Goal: Check status

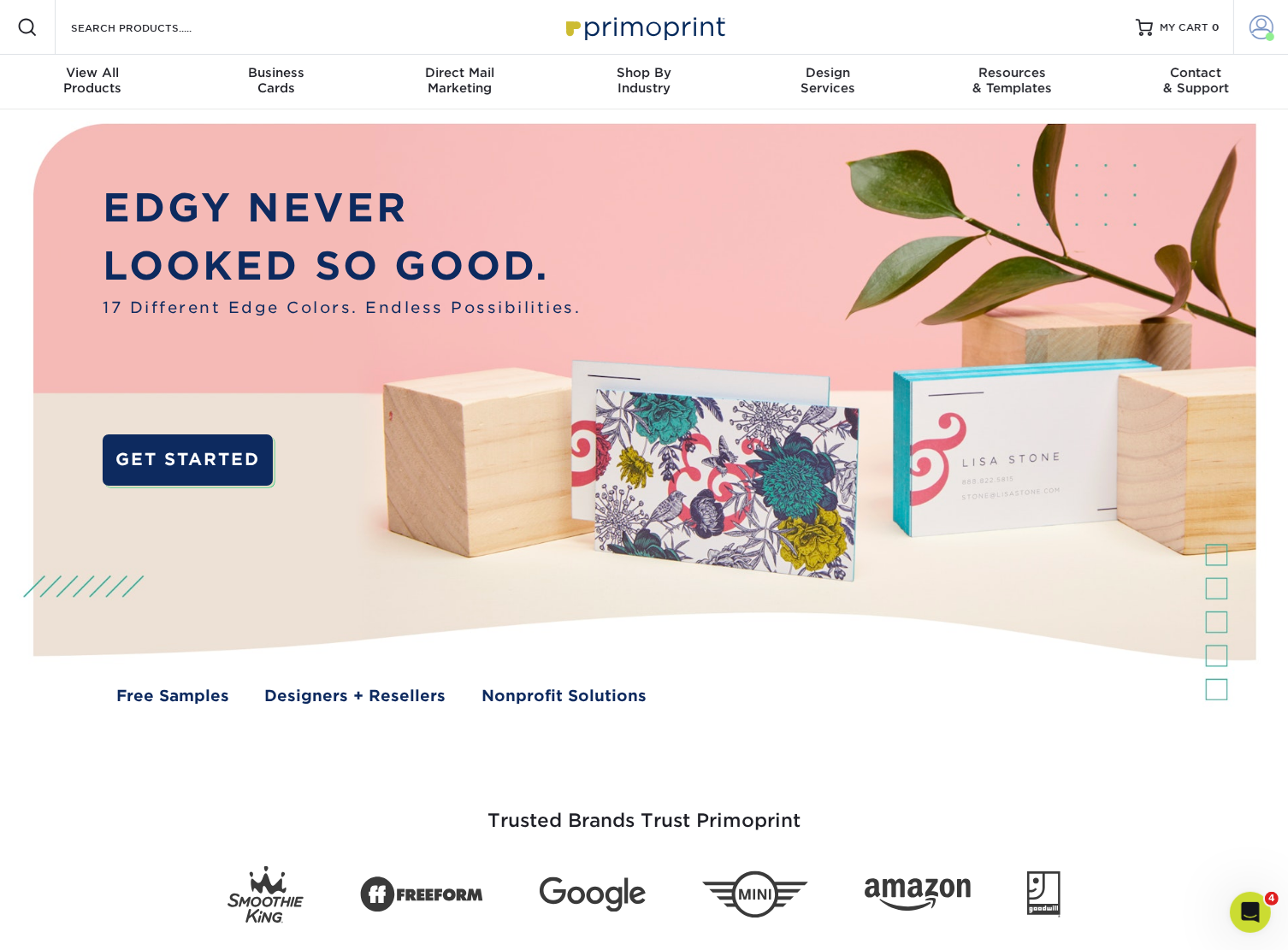
click at [1267, 33] on span at bounding box center [1270, 36] width 8 height 8
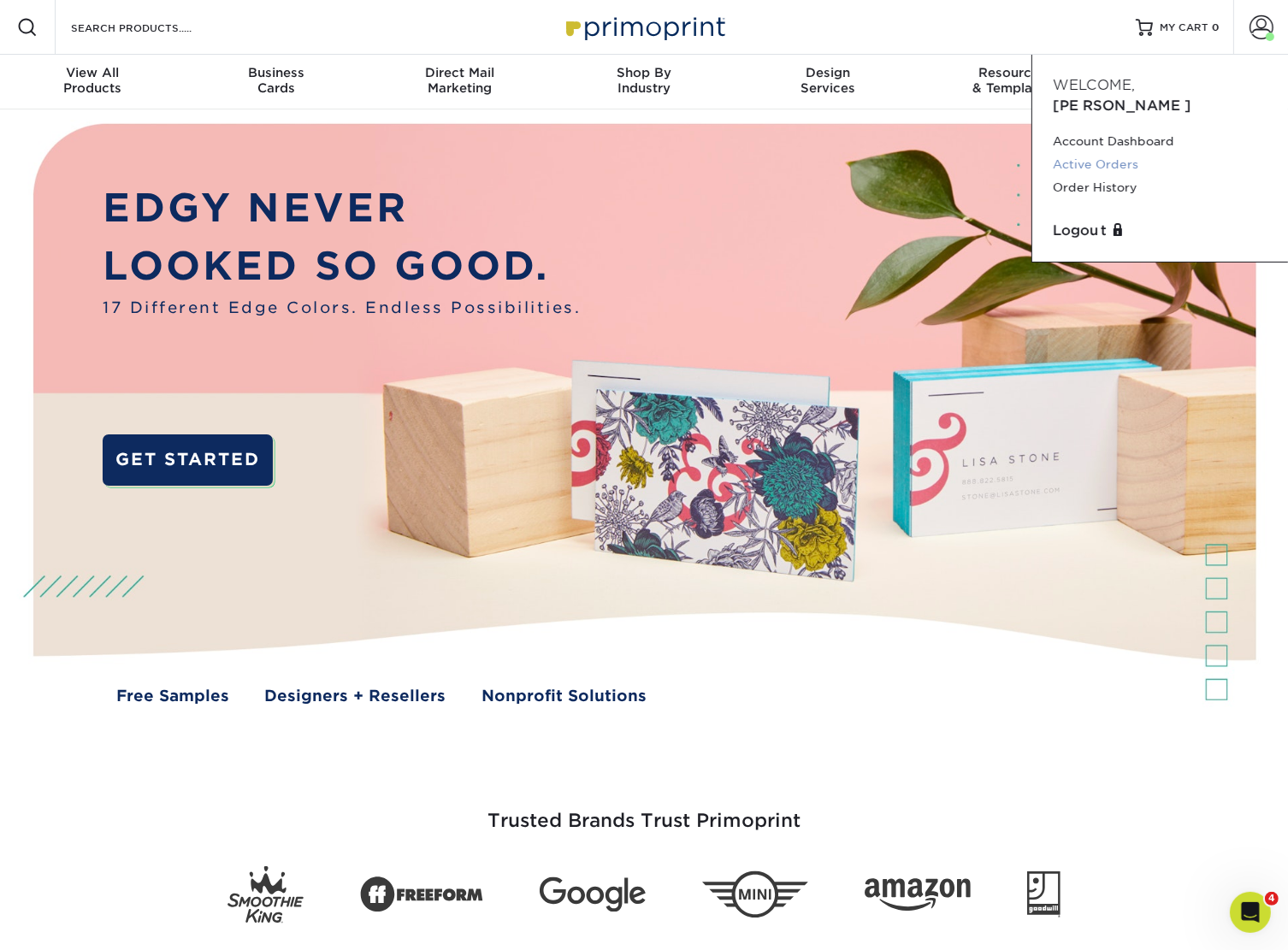
click at [1115, 153] on link "Active Orders" at bounding box center [1161, 164] width 215 height 23
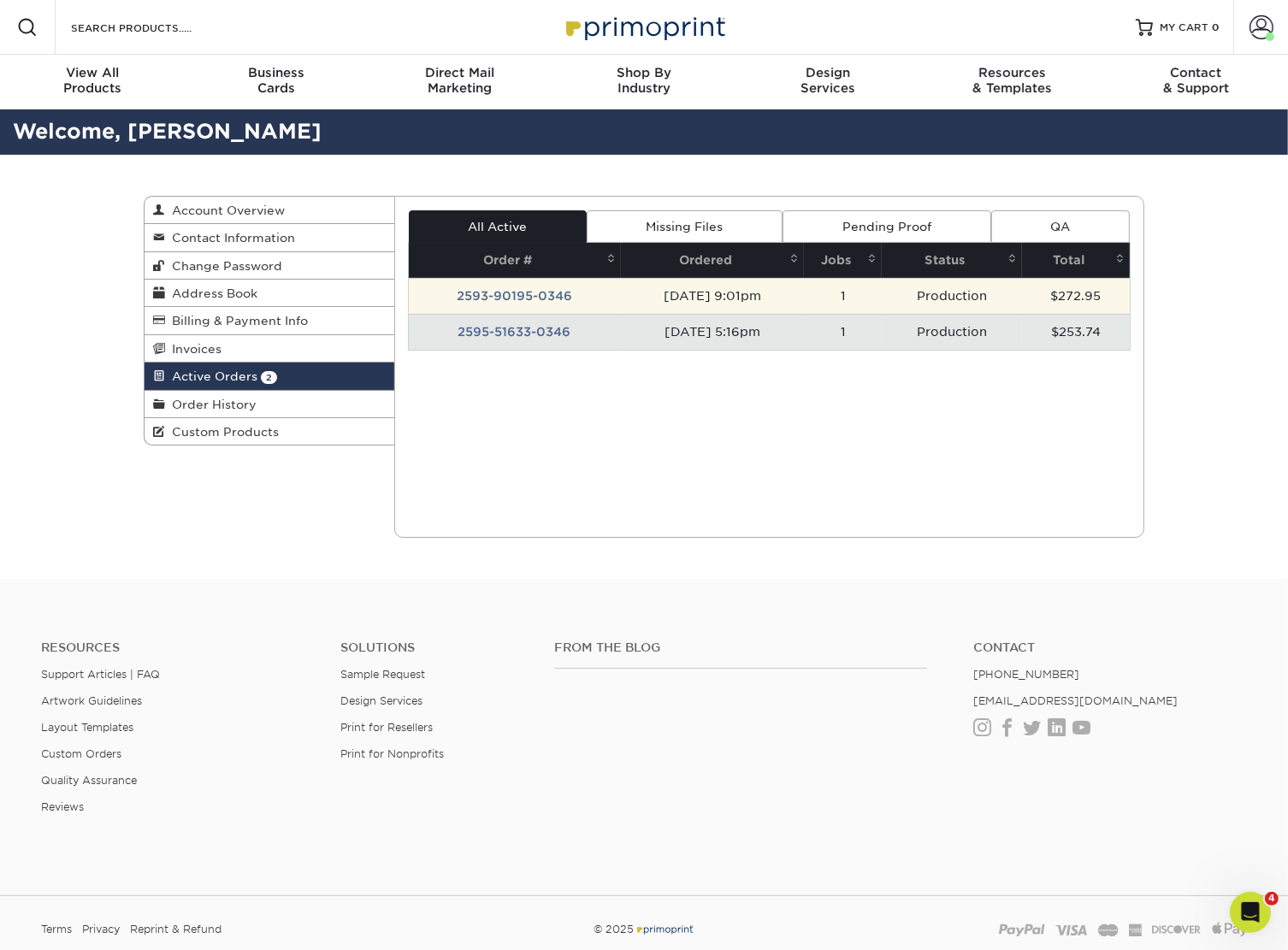
click at [557, 298] on td "2593-90195-0346" at bounding box center [514, 296] width 212 height 36
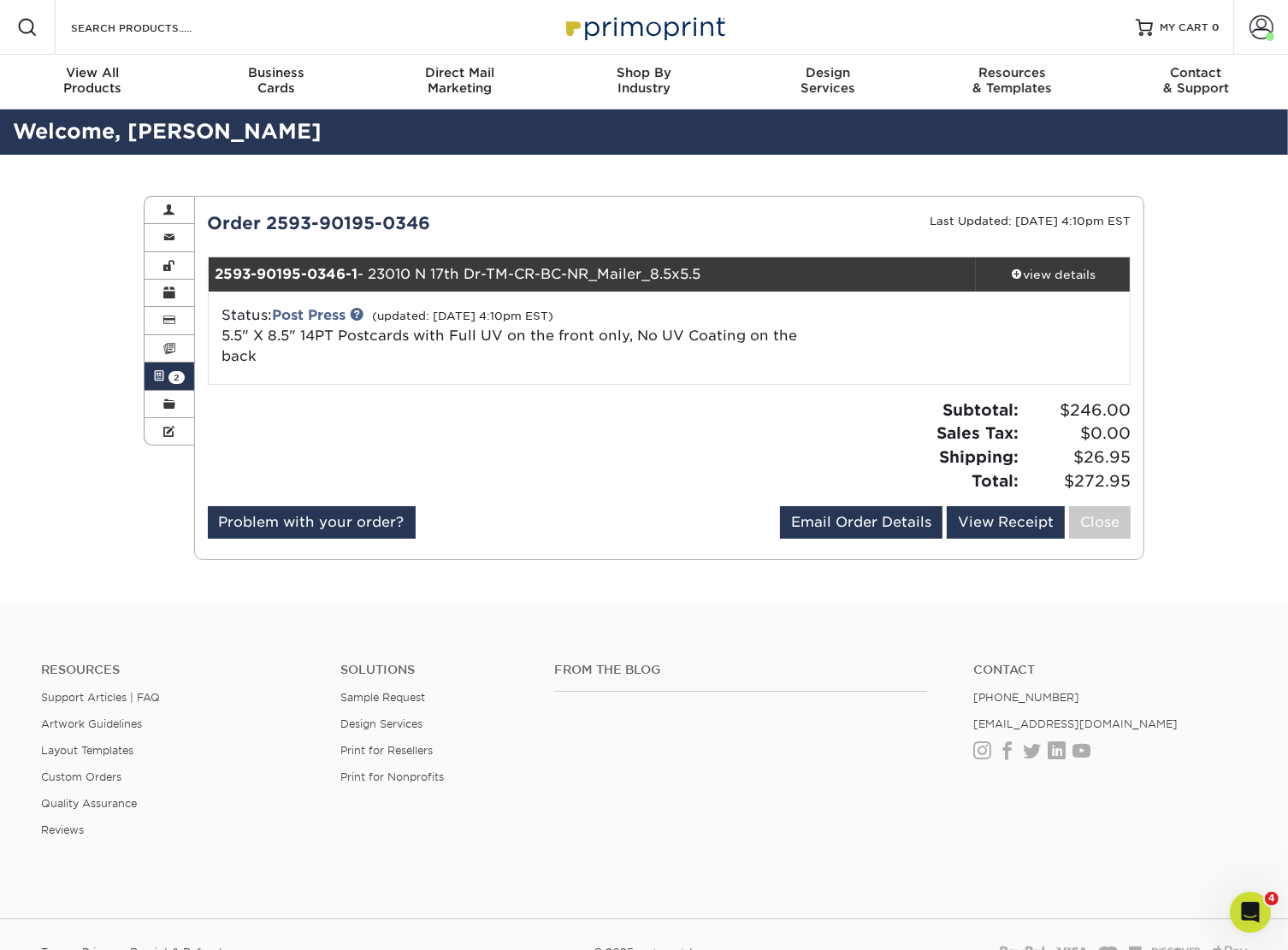
click at [170, 375] on span "2" at bounding box center [176, 377] width 16 height 13
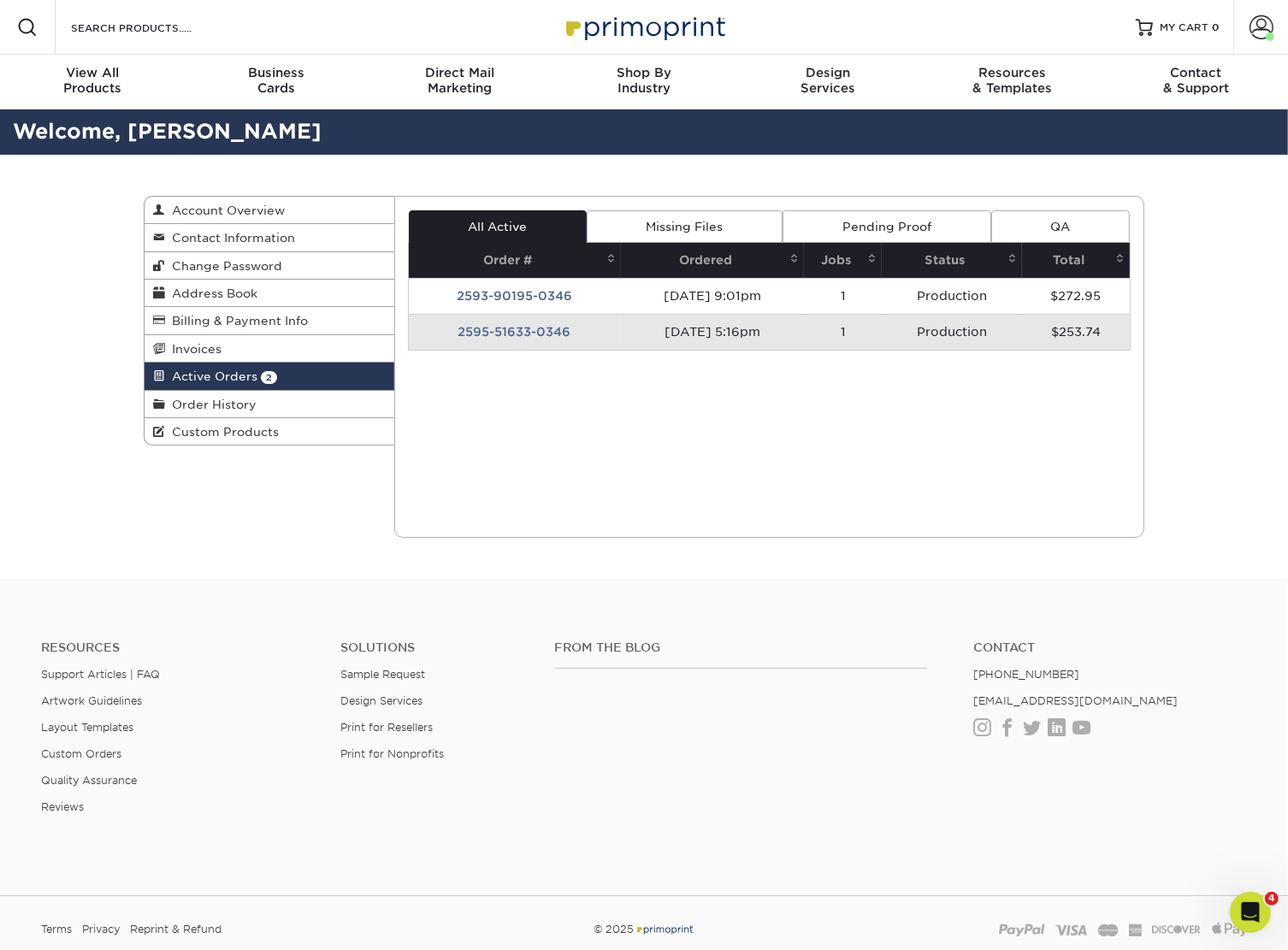
click at [528, 325] on td "2595-51633-0346" at bounding box center [514, 332] width 212 height 36
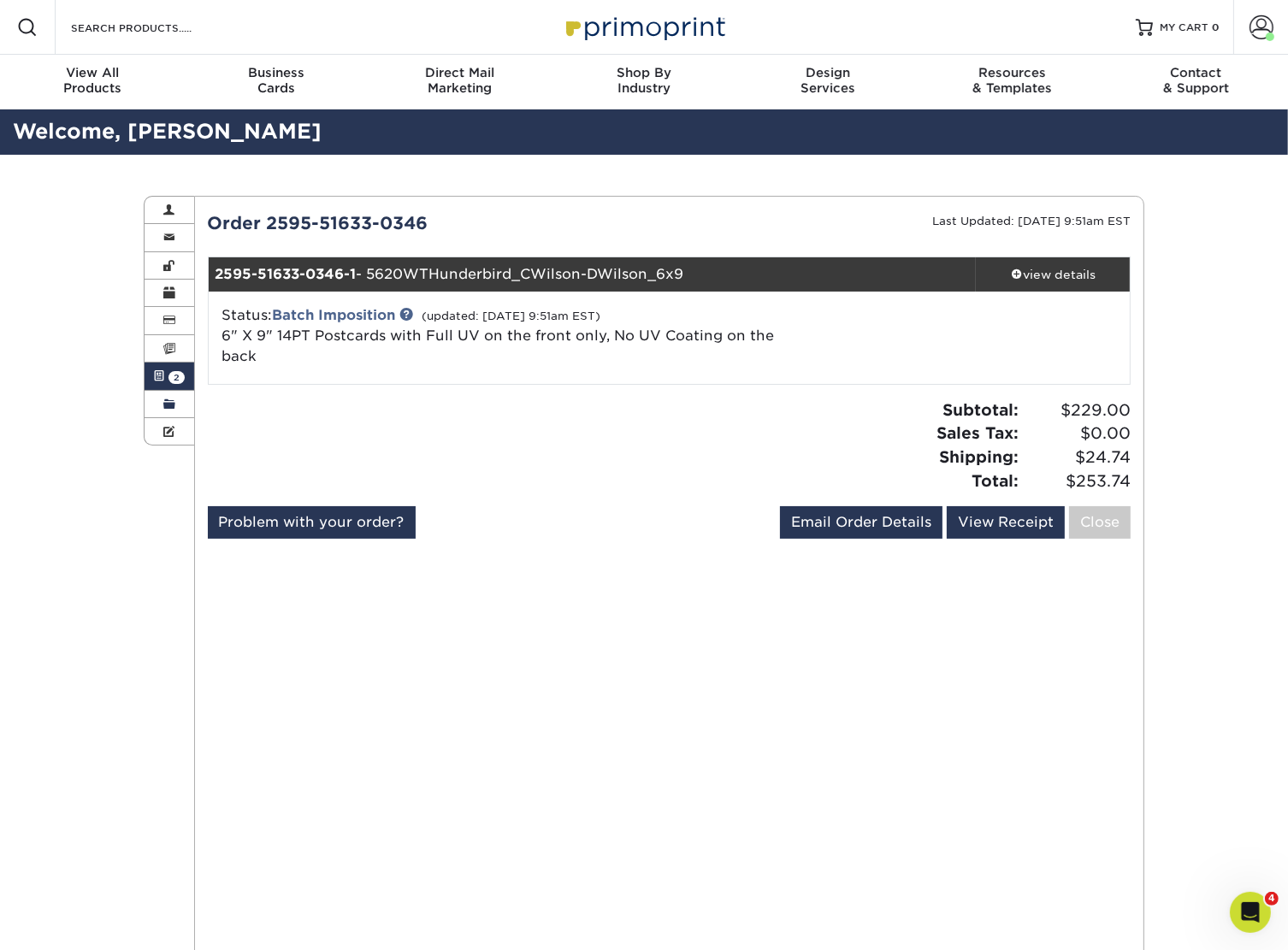
click at [165, 407] on span at bounding box center [169, 405] width 12 height 14
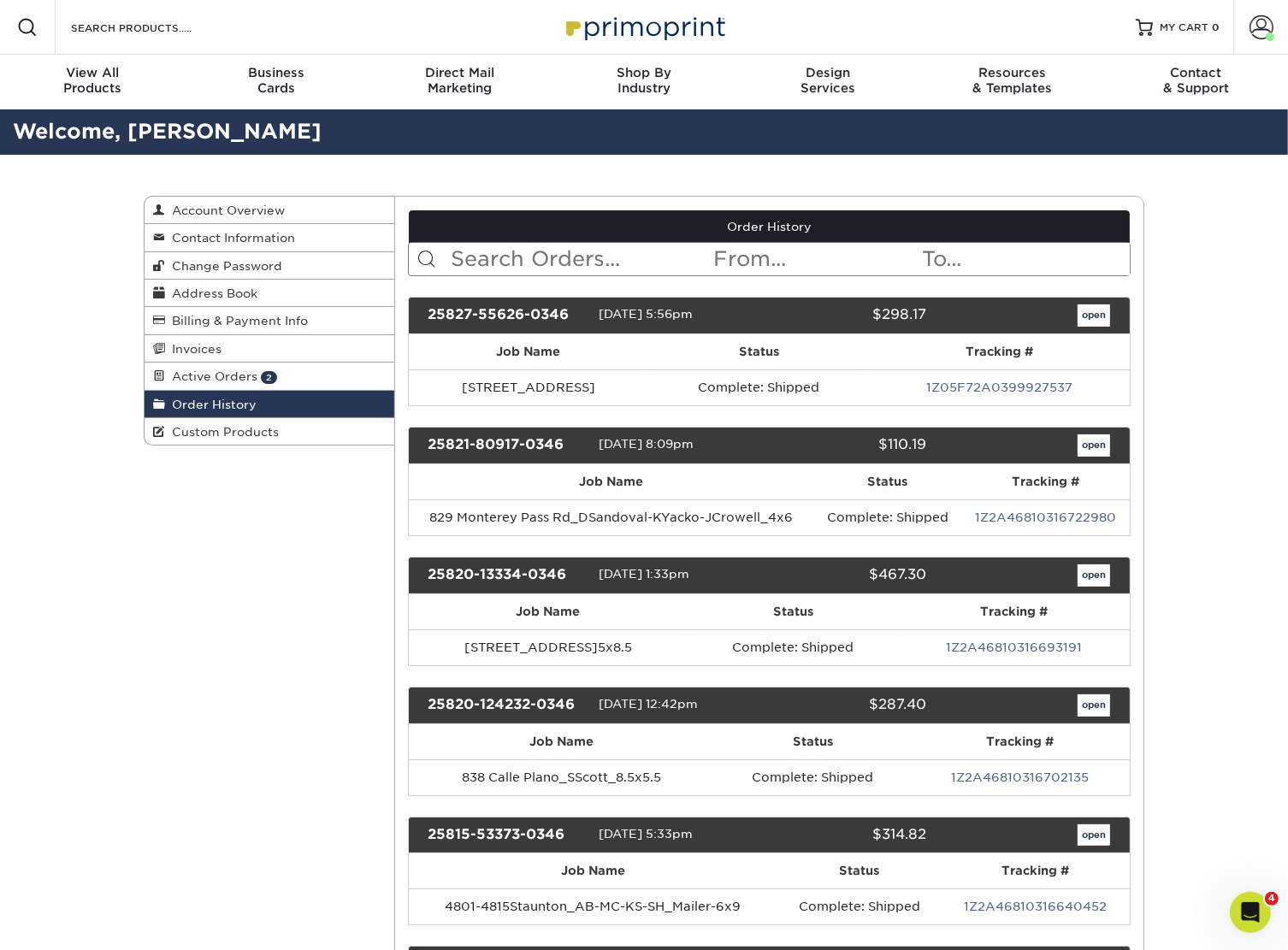
scroll to position [86, 0]
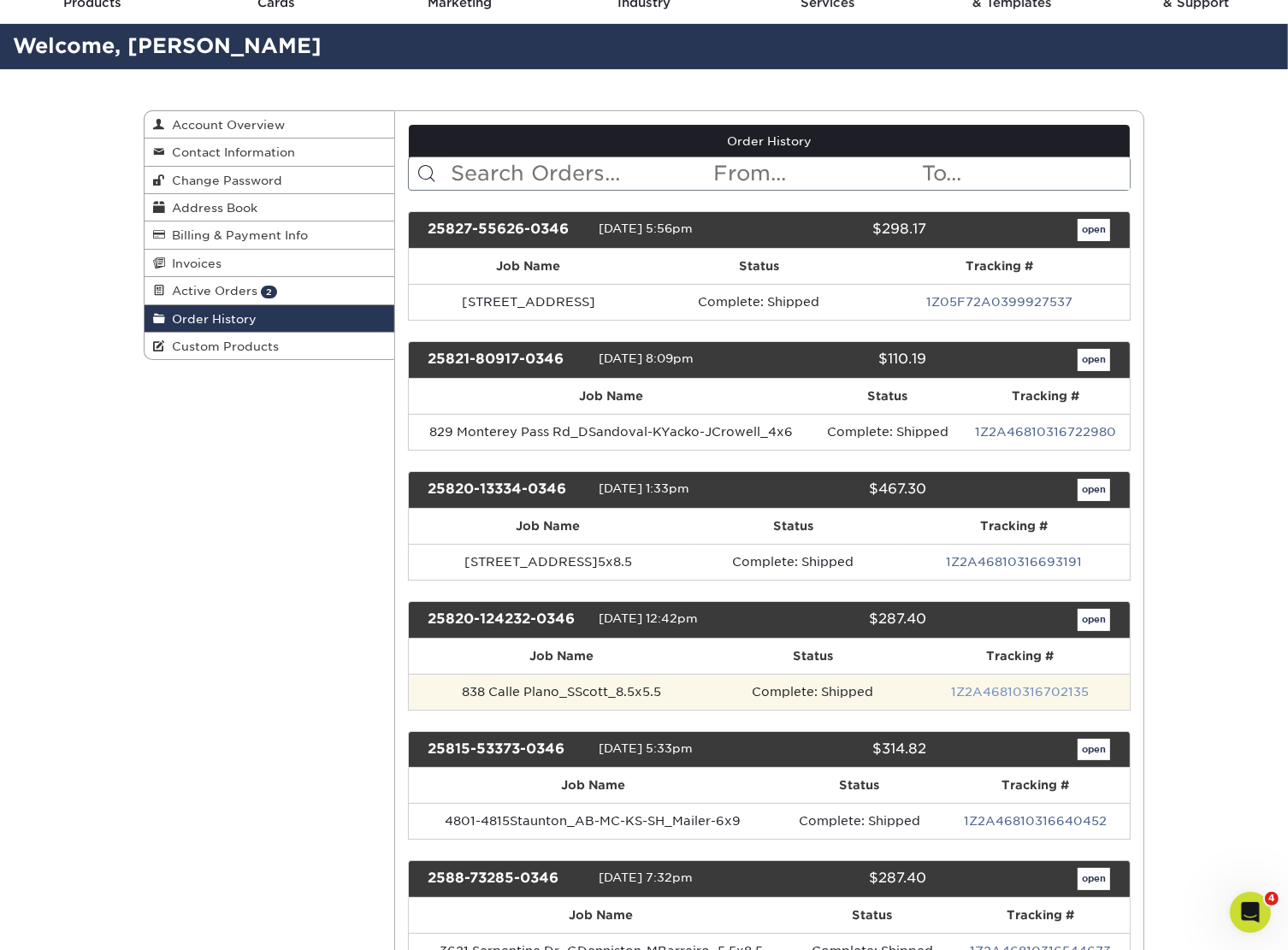
click at [997, 691] on link "1Z2A46810316702135" at bounding box center [1020, 692] width 138 height 14
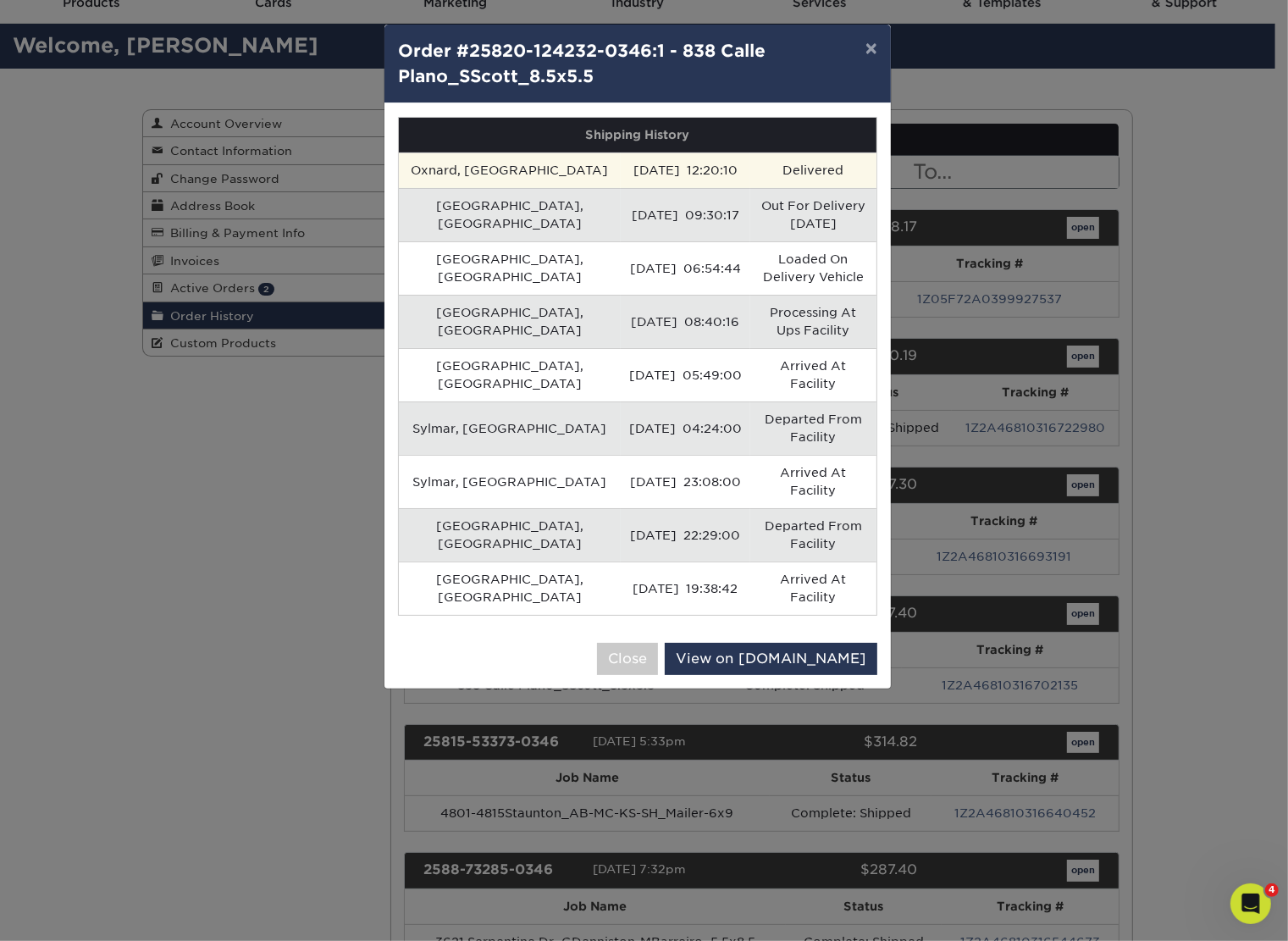
drag, startPoint x: 668, startPoint y: 170, endPoint x: 537, endPoint y: 169, distance: 131.0
click at [621, 169] on td "08/25/2025 12:20:10" at bounding box center [686, 170] width 130 height 36
copy td "08/25/2025 12:20:10"
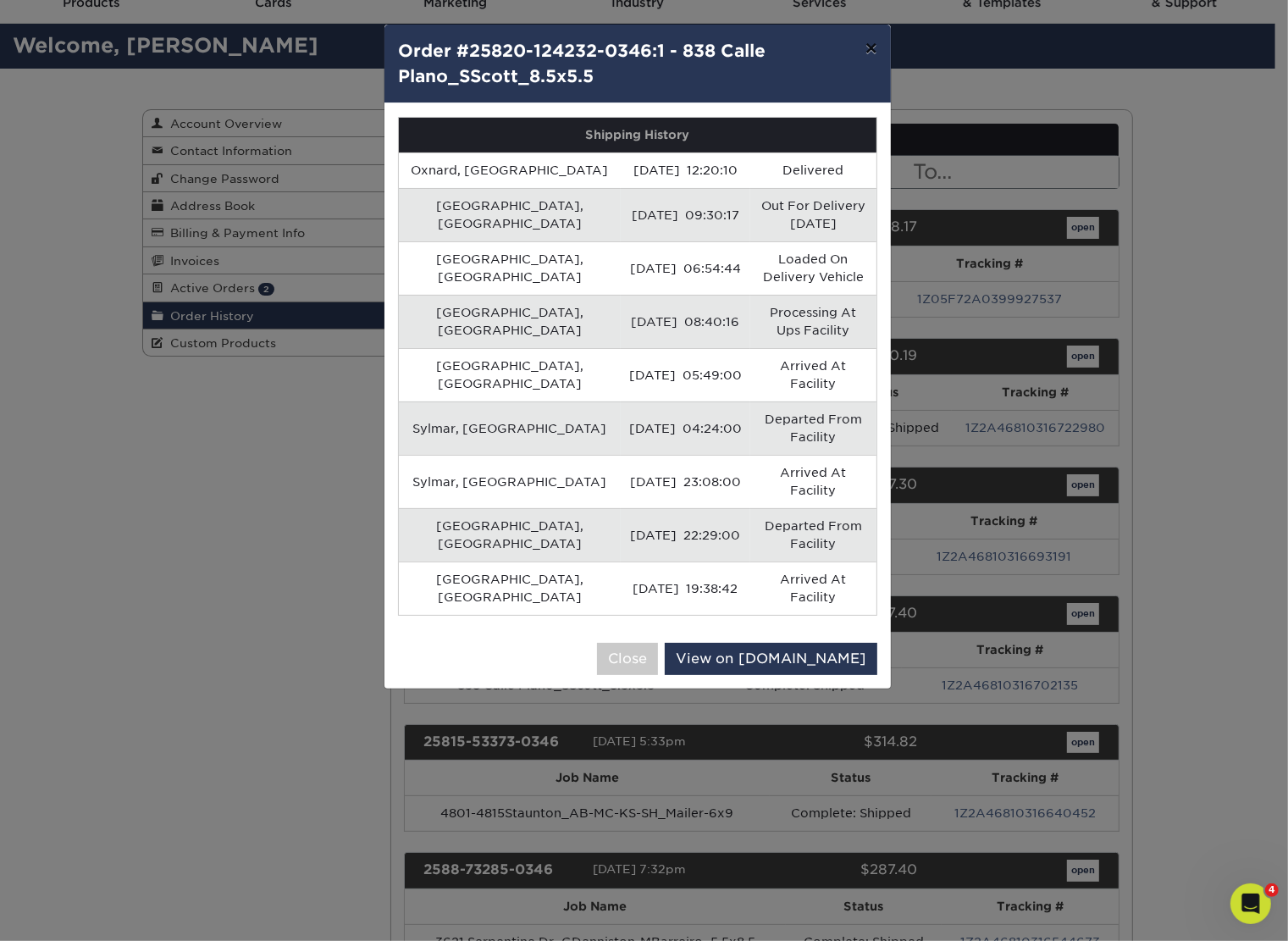
click at [872, 41] on button "×" at bounding box center [871, 48] width 39 height 48
